Goal: Check status: Check status

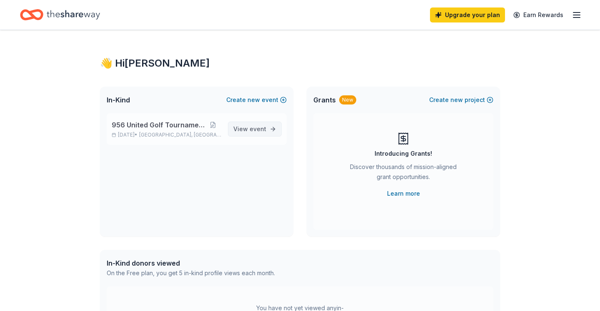
click at [263, 133] on span "View event" at bounding box center [249, 129] width 33 height 10
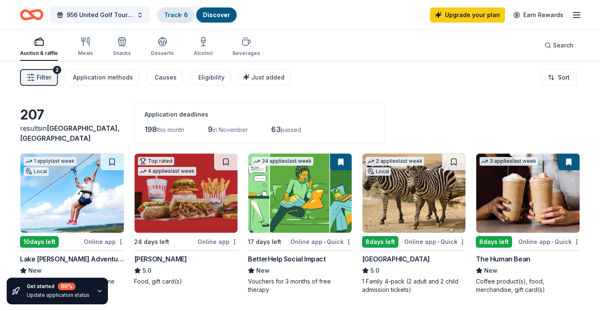
click at [174, 18] on div "Track · 6" at bounding box center [176, 15] width 37 height 15
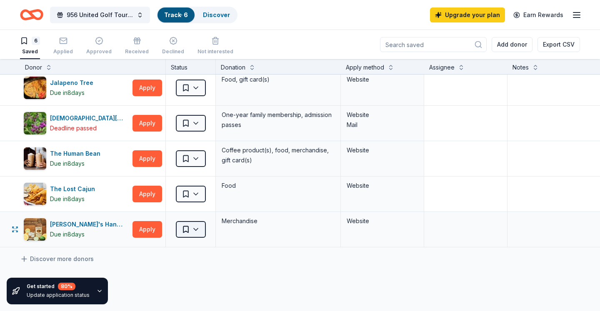
scroll to position [39, 0]
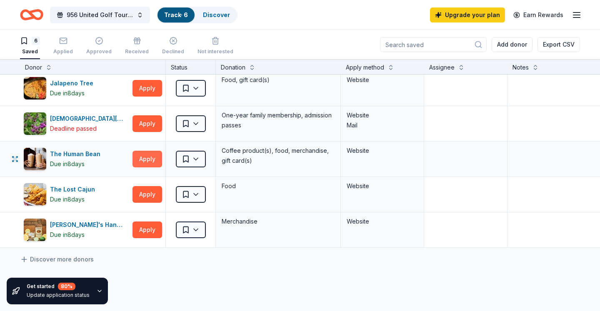
click at [135, 163] on button "Apply" at bounding box center [148, 159] width 30 height 17
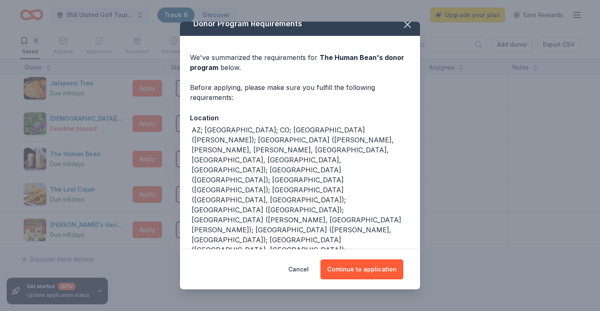
scroll to position [9, 0]
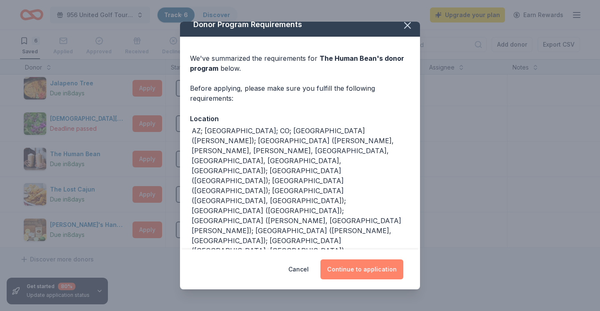
click at [366, 279] on button "Continue to application" at bounding box center [362, 270] width 83 height 20
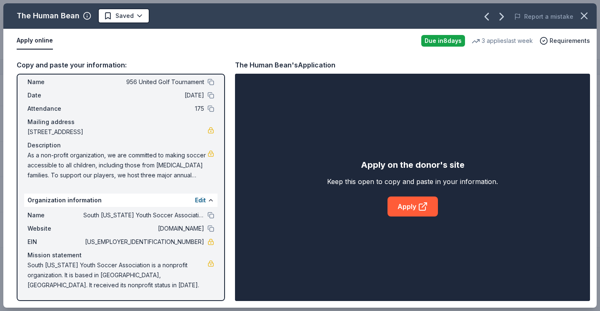
scroll to position [21, 0]
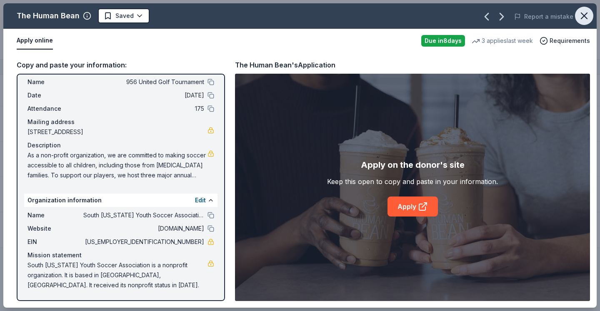
click at [585, 19] on icon "button" at bounding box center [585, 16] width 12 height 12
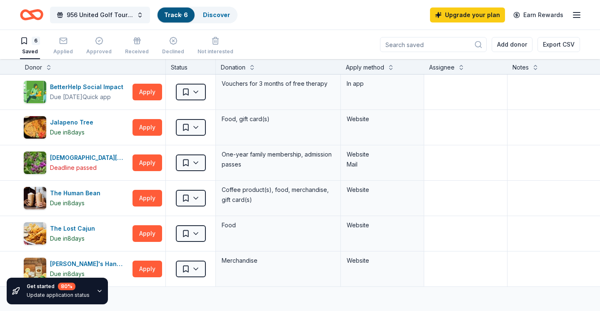
scroll to position [0, 0]
click at [205, 13] on link "Discover" at bounding box center [216, 14] width 27 height 7
click at [213, 15] on link "Discover" at bounding box center [216, 14] width 27 height 7
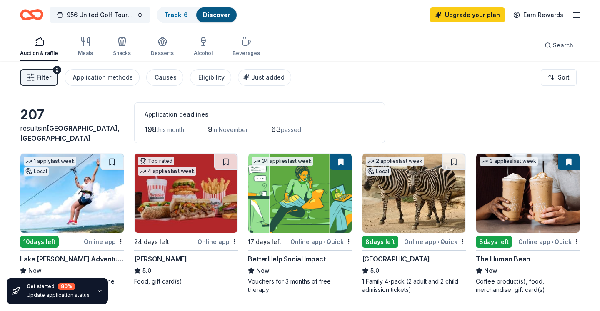
click at [40, 78] on span "Filter" at bounding box center [44, 78] width 15 height 10
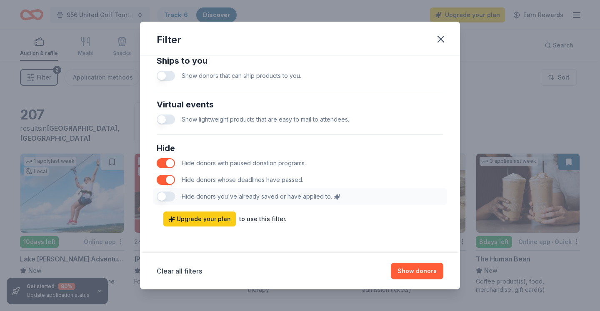
scroll to position [408, 0]
click at [444, 39] on icon "button" at bounding box center [441, 39] width 12 height 12
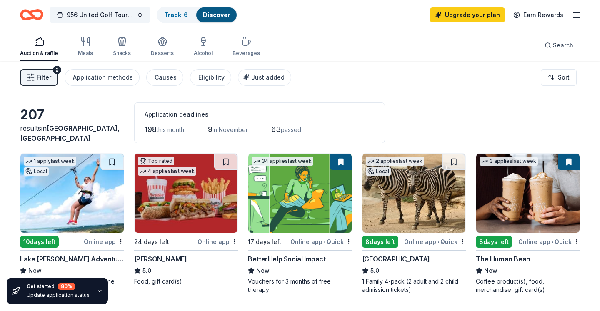
scroll to position [0, 0]
click at [581, 14] on icon "button" at bounding box center [577, 15] width 10 height 10
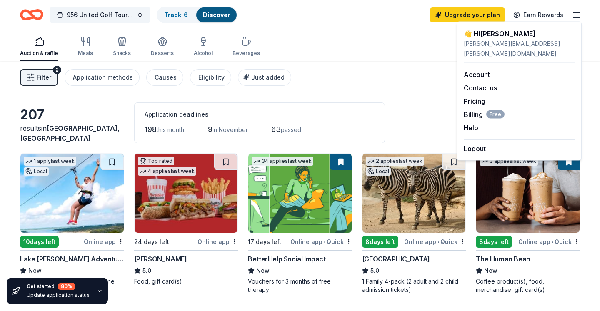
click at [394, 62] on div "Filter 2 Application methods Causes Eligibility Just added Sort" at bounding box center [300, 77] width 600 height 33
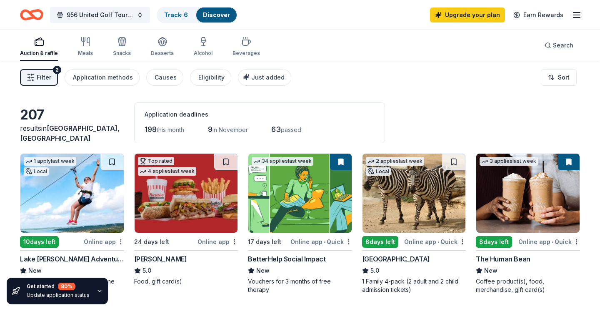
click at [52, 76] on button "Filter 2" at bounding box center [39, 77] width 38 height 17
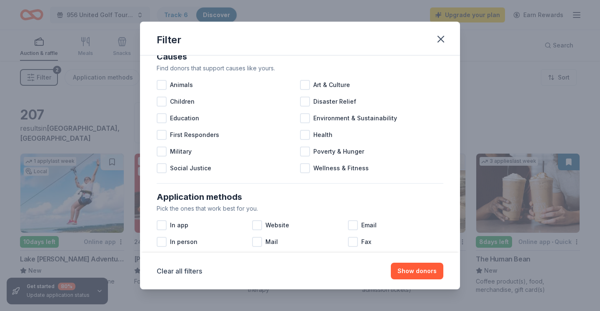
scroll to position [8, 0]
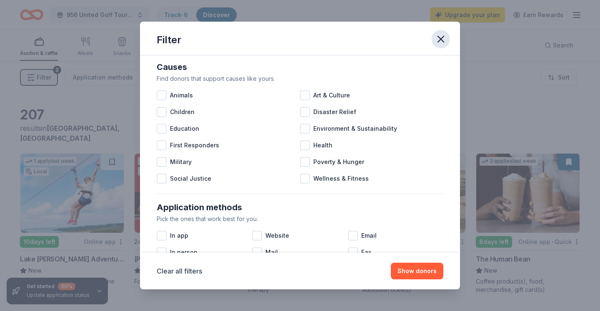
click at [438, 43] on icon "button" at bounding box center [441, 39] width 12 height 12
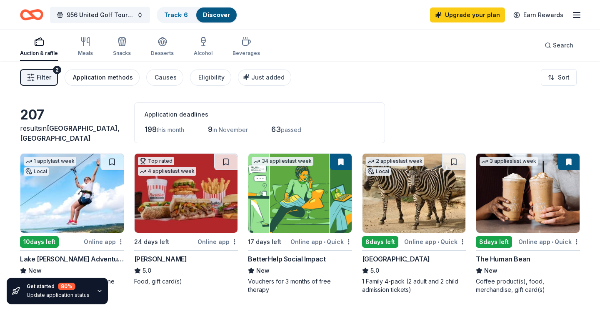
click at [118, 78] on div "Application methods" at bounding box center [103, 78] width 60 height 10
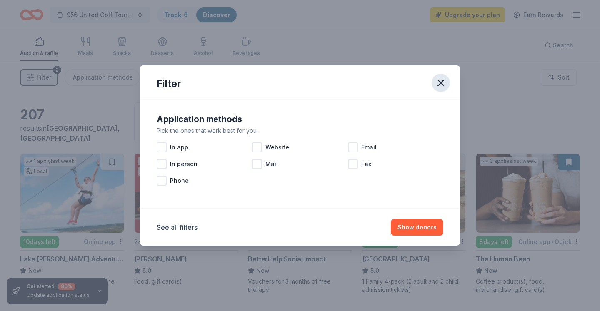
click at [445, 80] on icon "button" at bounding box center [441, 83] width 12 height 12
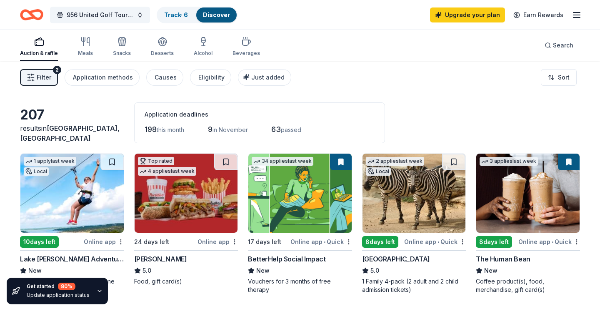
scroll to position [3, 0]
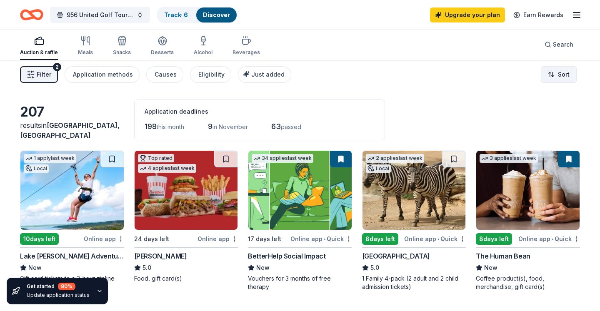
click at [564, 82] on body "956 United Golf Tournament Track · 6 Discover Upgrade your plan Earn Rewards Au…" at bounding box center [300, 152] width 600 height 311
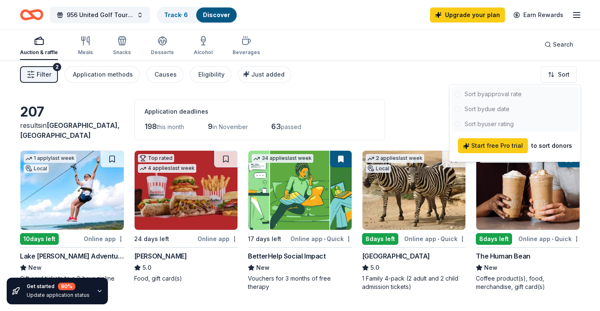
click at [413, 77] on html "956 United Golf Tournament Track · 6 Discover Upgrade your plan Earn Rewards Au…" at bounding box center [300, 152] width 600 height 311
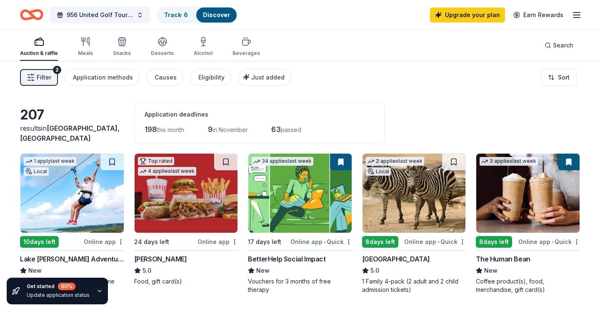
scroll to position [0, 0]
click at [180, 15] on link "Track · 6" at bounding box center [176, 14] width 24 height 7
click at [170, 15] on link "Track · 6" at bounding box center [176, 14] width 24 height 7
click at [173, 17] on link "Track · 6" at bounding box center [176, 14] width 24 height 7
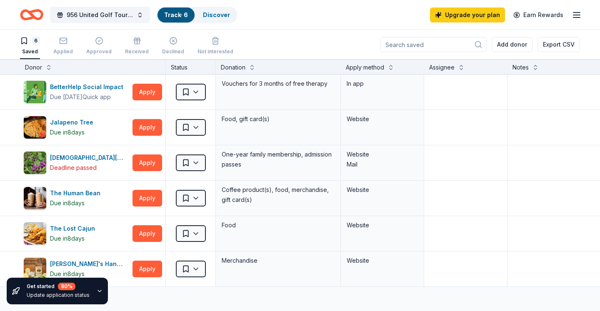
click at [175, 13] on link "Track · 6" at bounding box center [176, 14] width 24 height 7
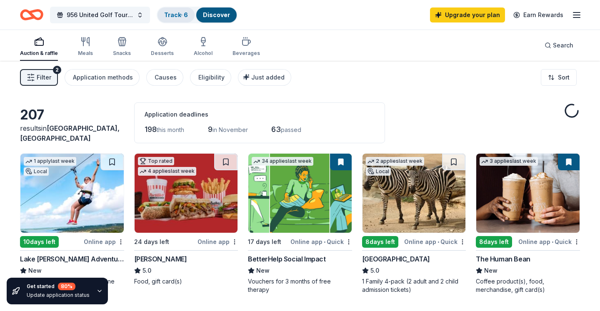
click at [174, 13] on link "Track · 6" at bounding box center [176, 14] width 24 height 7
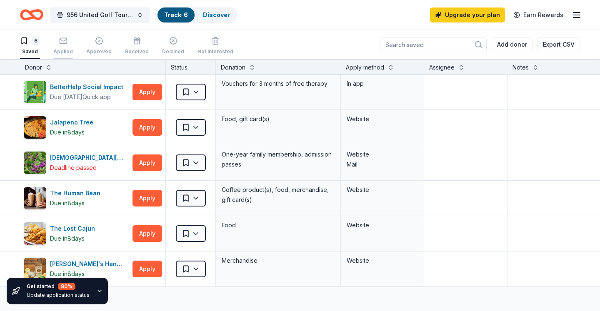
click at [66, 47] on div "Applied" at bounding box center [63, 46] width 20 height 18
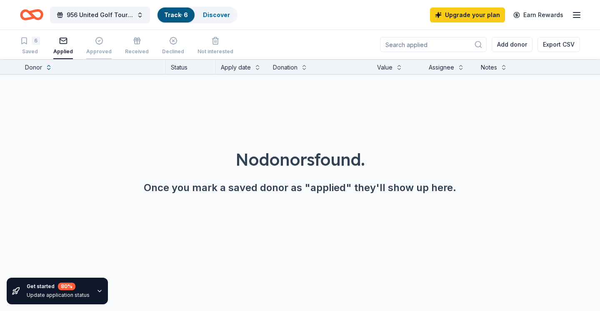
click at [95, 43] on icon "button" at bounding box center [99, 41] width 8 height 8
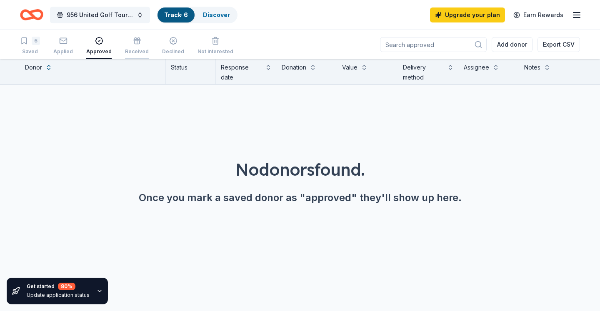
click at [125, 39] on div "button" at bounding box center [137, 41] width 24 height 8
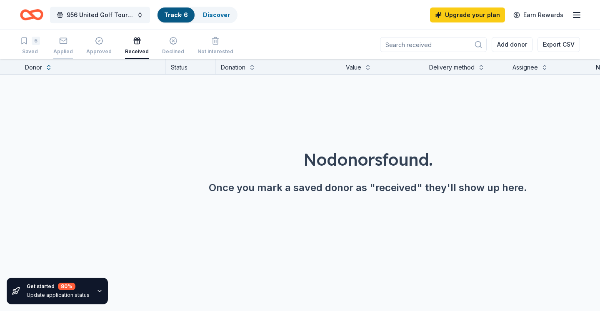
click at [58, 43] on div "button" at bounding box center [63, 41] width 20 height 8
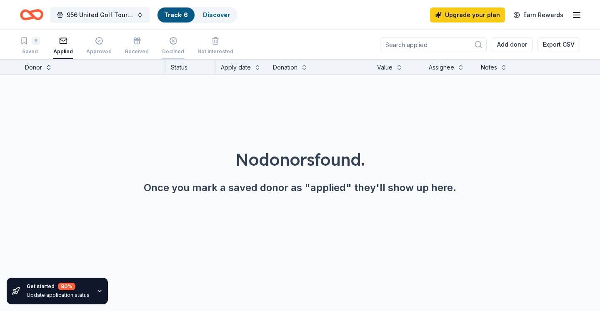
click at [164, 45] on div "Declined" at bounding box center [173, 46] width 22 height 18
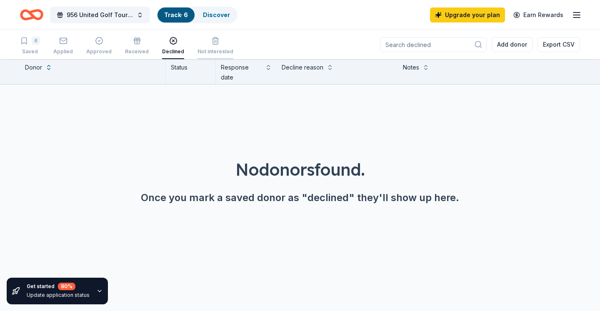
click at [198, 41] on div "button" at bounding box center [216, 41] width 36 height 8
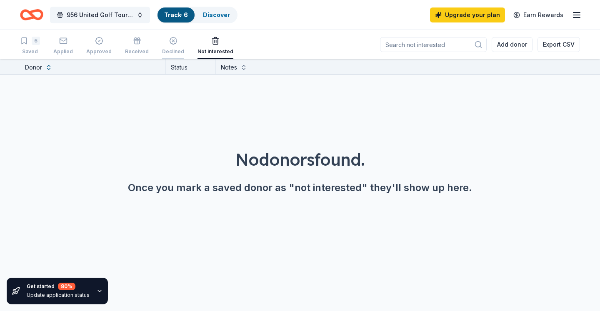
click at [163, 48] on div "Declined" at bounding box center [173, 51] width 22 height 7
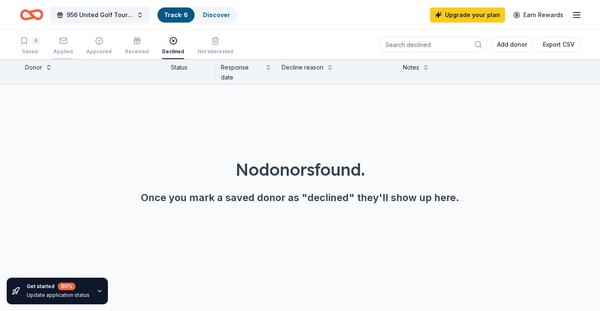
click at [56, 43] on div "button" at bounding box center [63, 41] width 20 height 8
